Goal: Find specific page/section: Find specific page/section

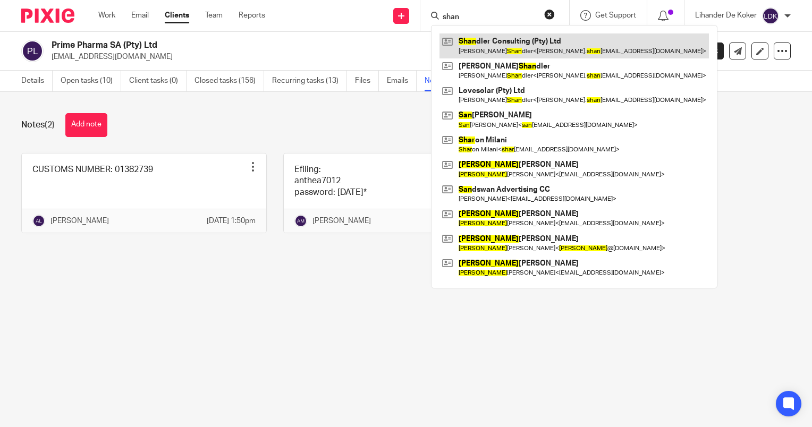
type input "shan"
click at [488, 38] on link at bounding box center [574, 45] width 269 height 24
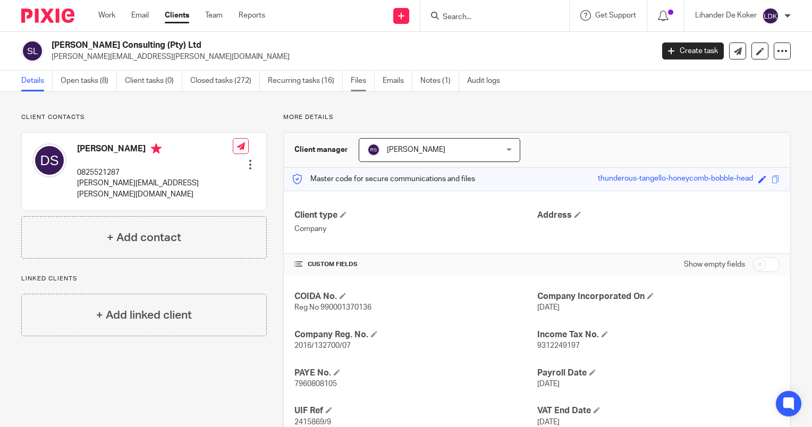
click at [370, 83] on link "Files" at bounding box center [363, 81] width 24 height 21
